Goal: Navigation & Orientation: Find specific page/section

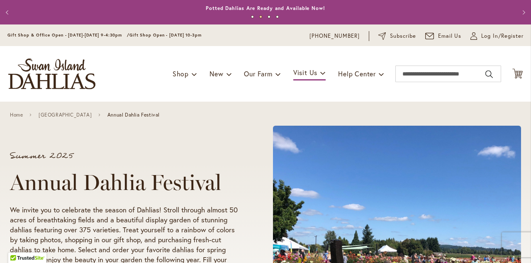
scroll to position [12, 0]
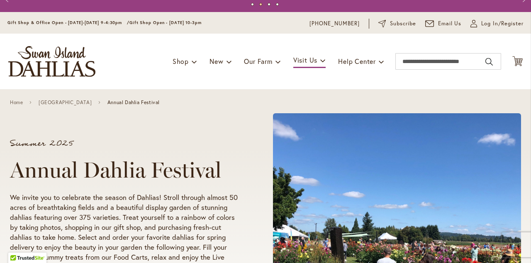
click at [323, 59] on span at bounding box center [322, 60] width 5 height 13
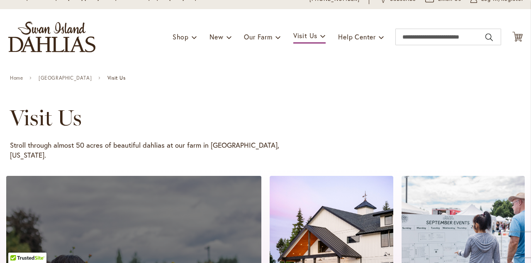
scroll to position [11, 0]
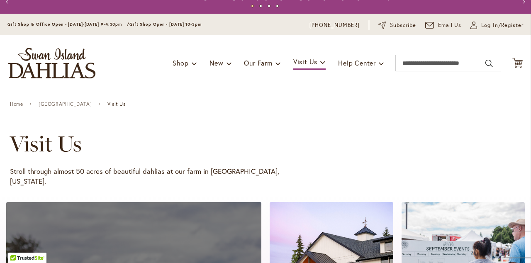
click at [323, 65] on span at bounding box center [322, 61] width 5 height 13
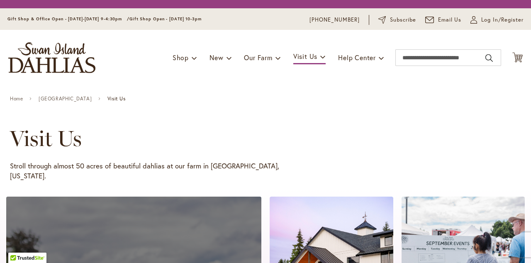
click at [321, 56] on div "Toggle Nav Shop Dahlia Tubers Collections Fresh Cut Dahlias Gardening Supplies …" at bounding box center [265, 58] width 531 height 56
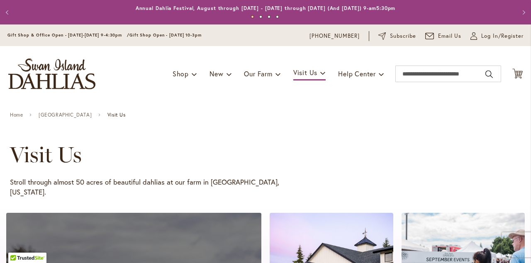
click at [316, 74] on span "Visit Us" at bounding box center [305, 72] width 24 height 9
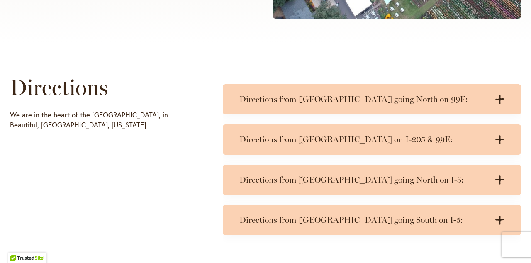
scroll to position [372, 0]
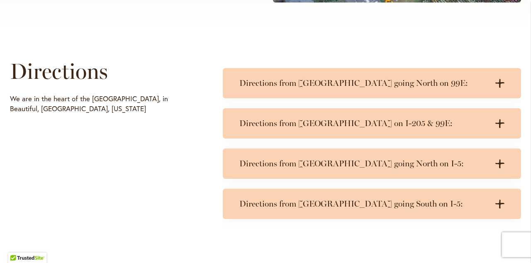
click at [499, 203] on icon at bounding box center [499, 204] width 9 height 9
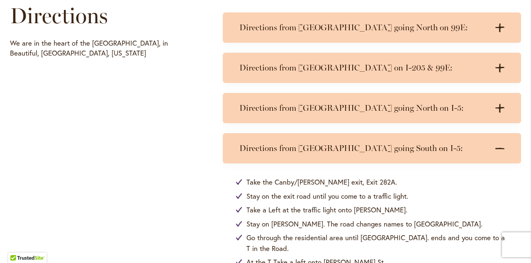
scroll to position [428, 0]
